Goal: Information Seeking & Learning: Learn about a topic

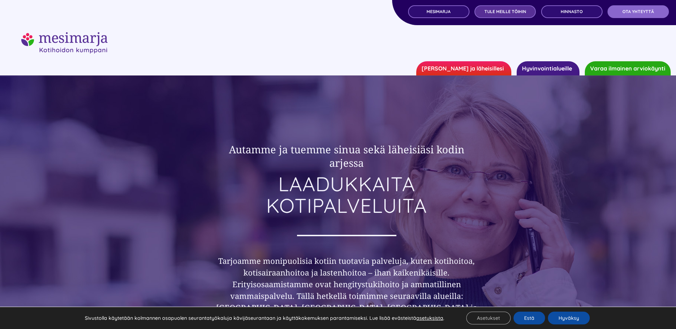
click at [498, 13] on span "TULE MEILLE TÖIHIN" at bounding box center [505, 11] width 42 height 5
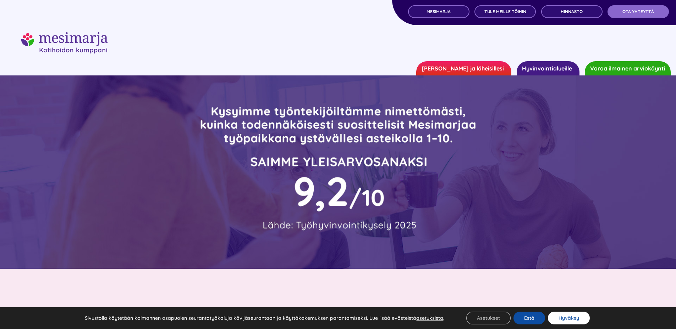
click at [567, 321] on button "Hyväksy" at bounding box center [569, 318] width 42 height 13
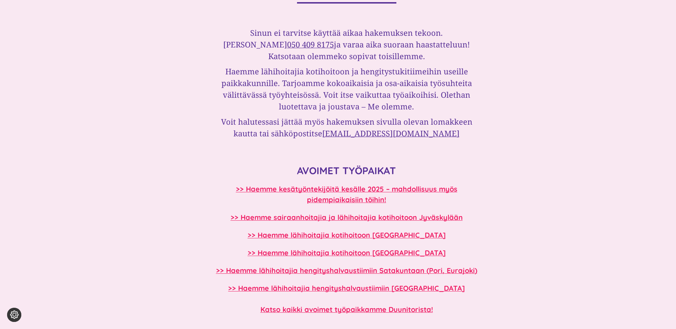
scroll to position [532, 0]
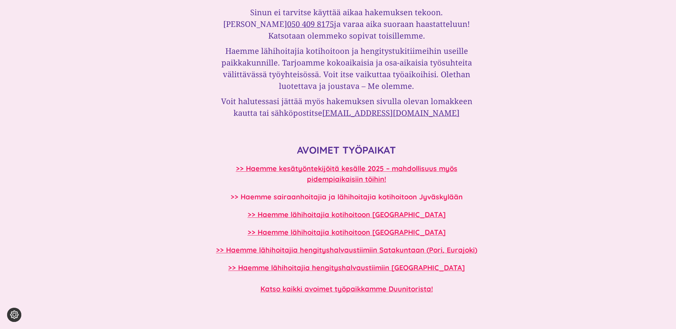
click at [390, 196] on b ">> Haemme sairaanhoitajia ja lähihoitajia kotihoitoon Jyväskylään" at bounding box center [347, 197] width 232 height 9
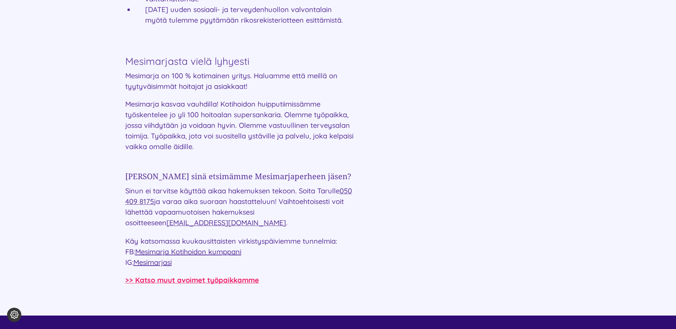
scroll to position [958, 0]
